Goal: Information Seeking & Learning: Find specific page/section

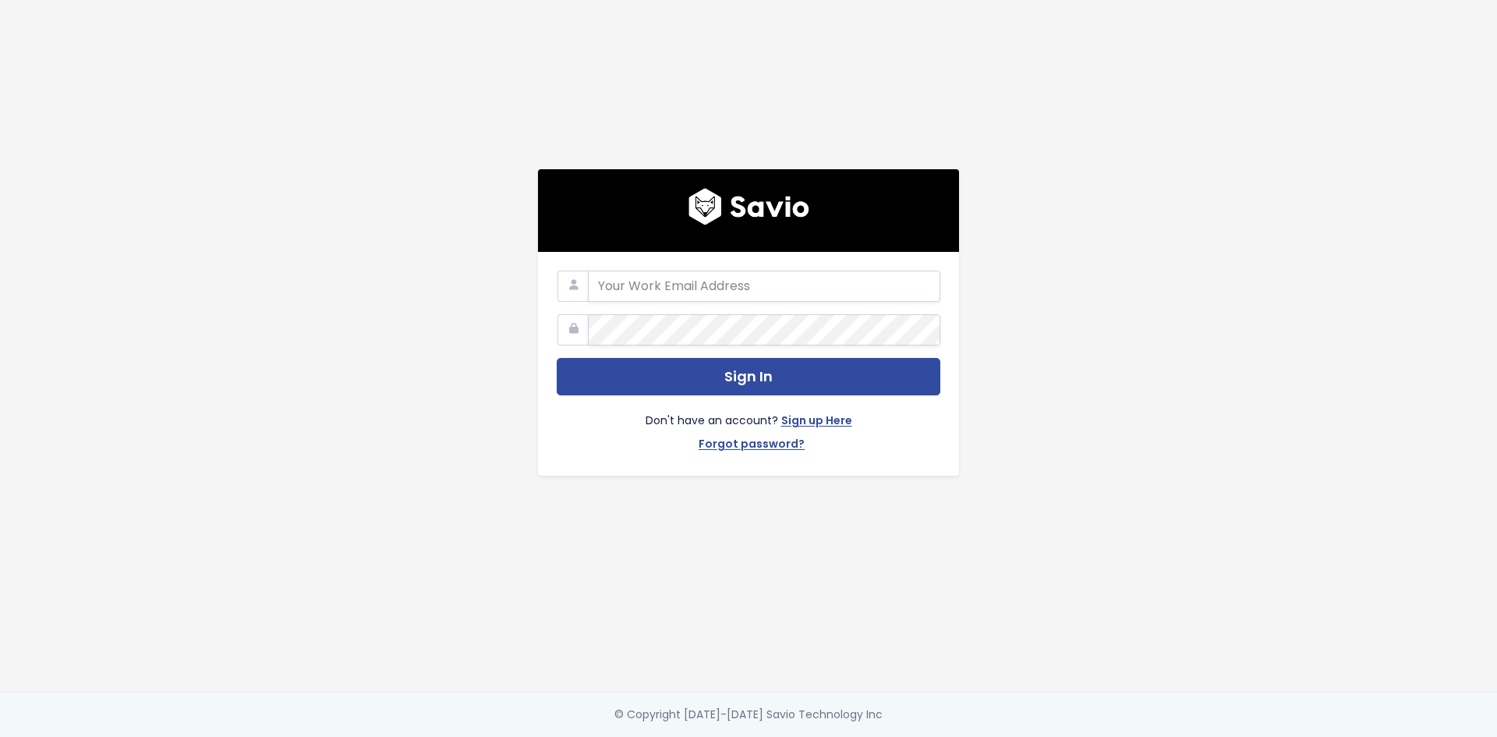
type input "[PERSON_NAME][EMAIL_ADDRESS][PERSON_NAME][DOMAIN_NAME]"
click at [726, 395] on div "Don't have an account? Sign up Here Forgot password?" at bounding box center [749, 425] width 384 height 61
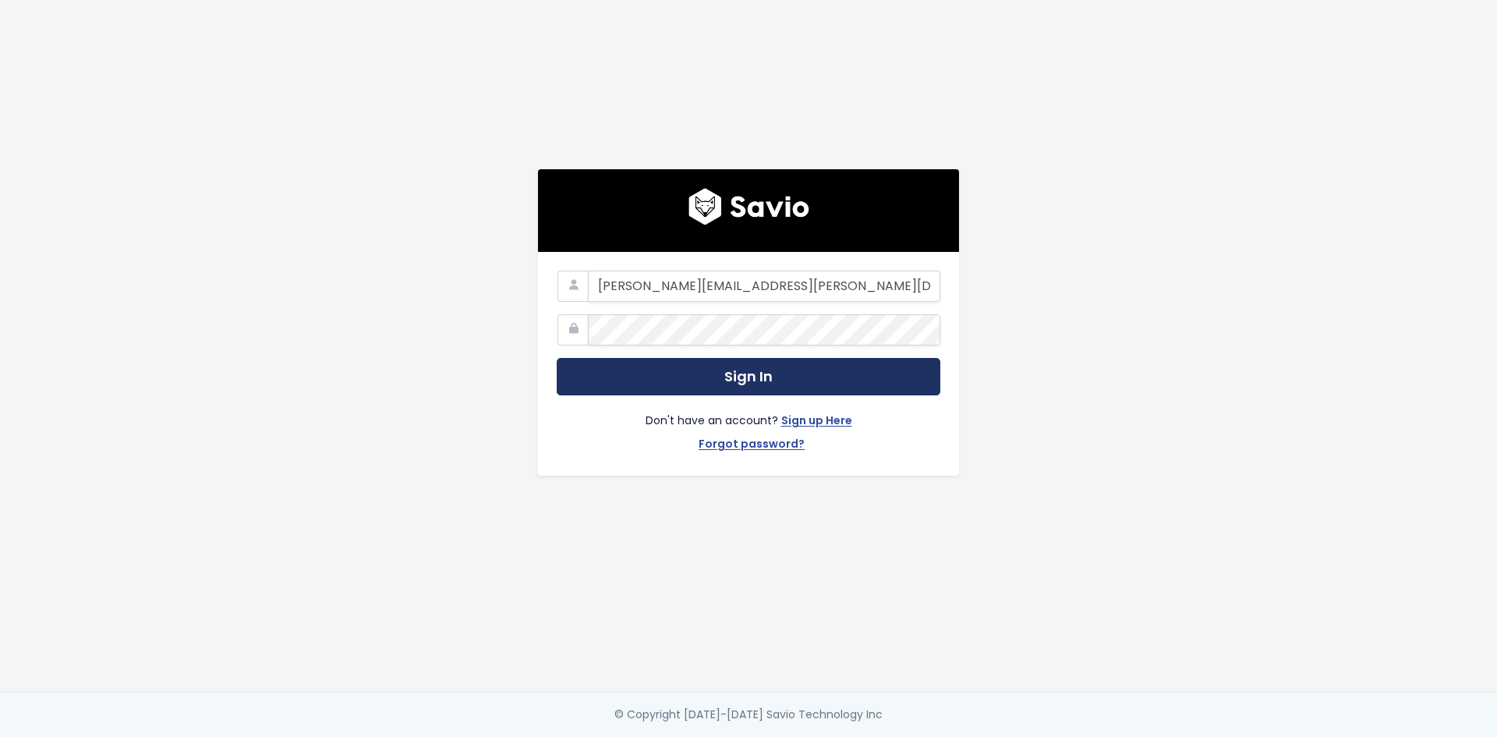
click at [727, 374] on button "Sign In" at bounding box center [749, 377] width 384 height 38
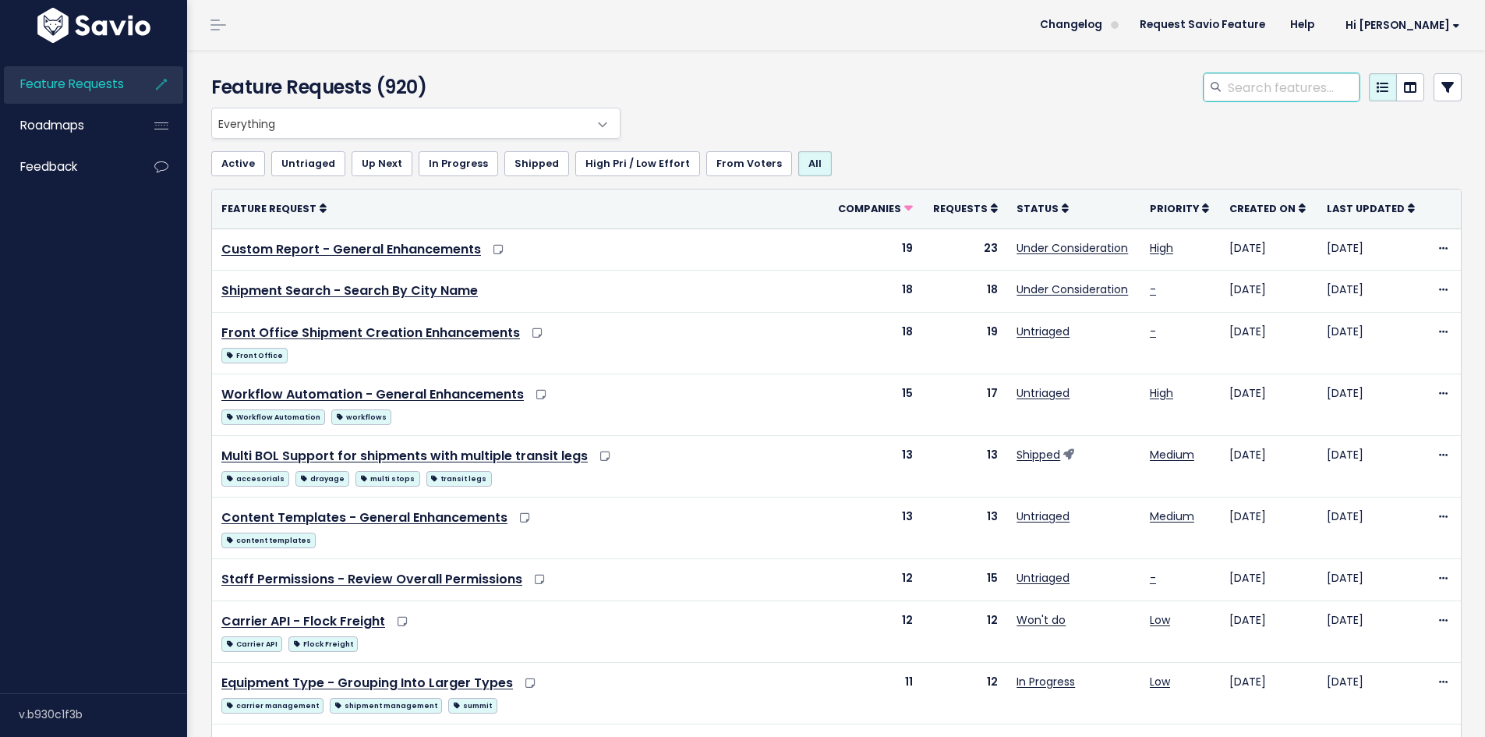
click at [1252, 88] on input "search" at bounding box center [1293, 87] width 133 height 28
type input "accounting profile"
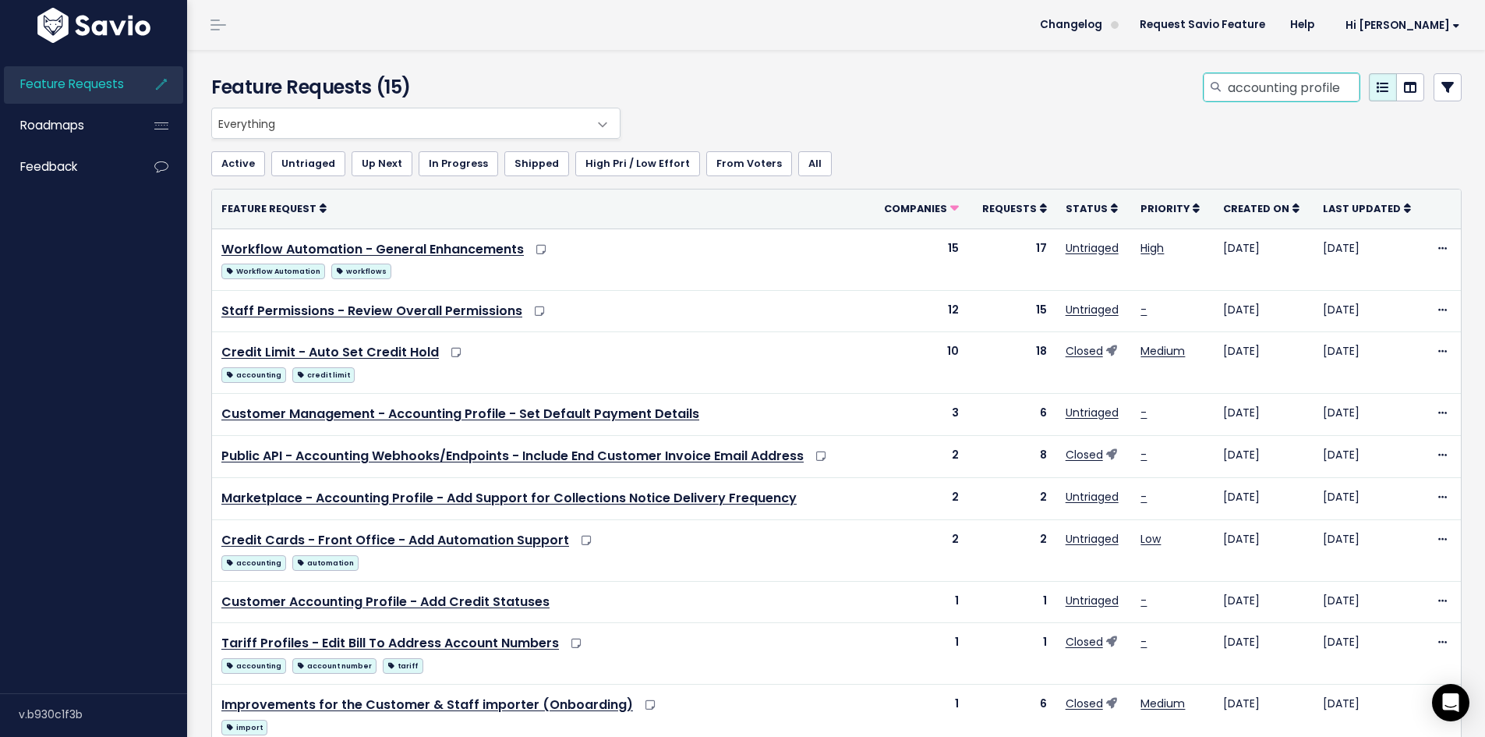
click at [1227, 90] on input "accounting profile" at bounding box center [1293, 87] width 133 height 28
type input "customer accounting profile"
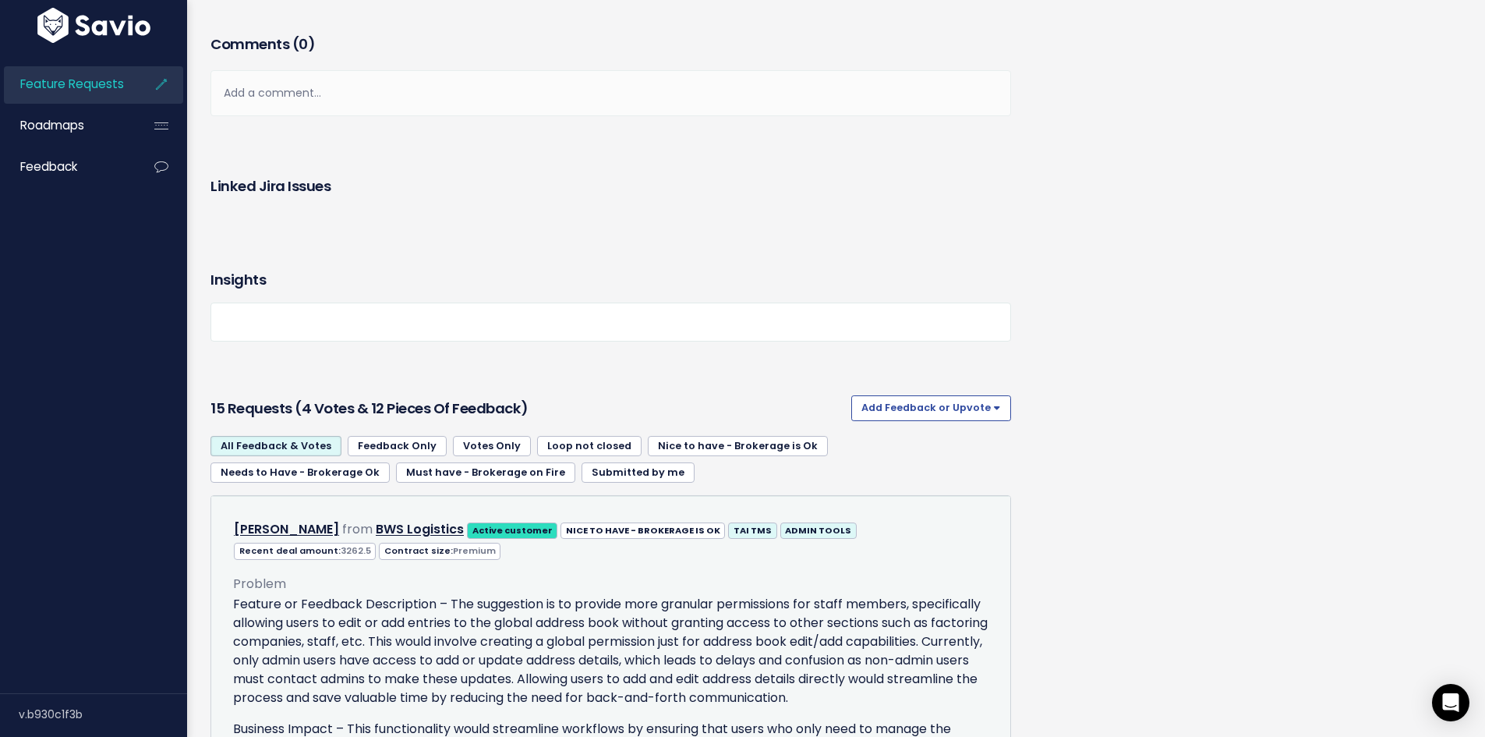
scroll to position [1482, 0]
